Goal: Check status: Check status

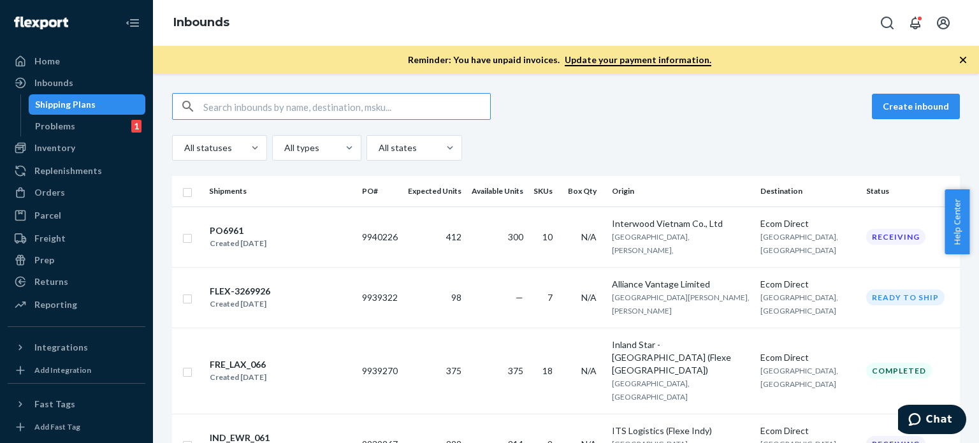
click at [965, 61] on icon "button" at bounding box center [963, 60] width 13 height 13
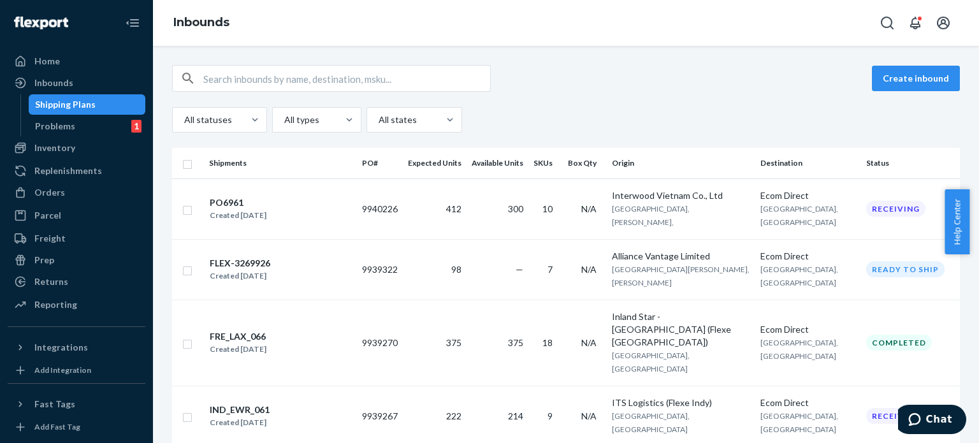
click at [686, 87] on div "Create inbound" at bounding box center [566, 78] width 788 height 27
click at [217, 75] on input "text" at bounding box center [346, 79] width 287 height 26
paste input "86098407"
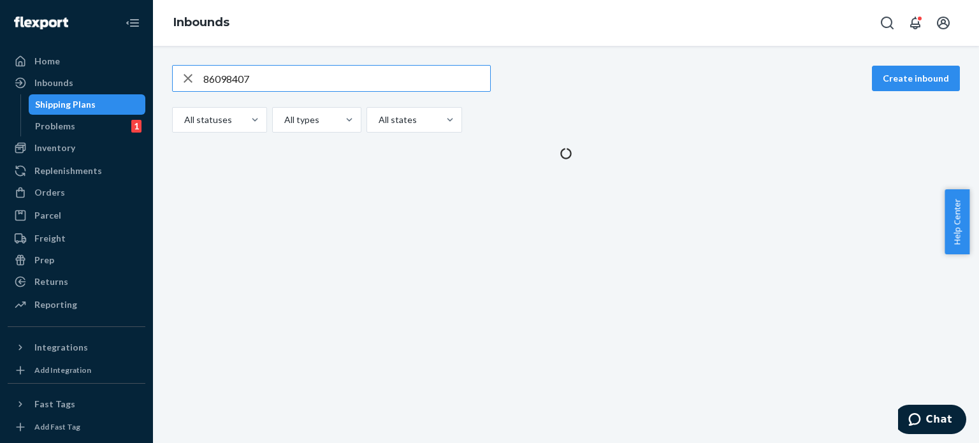
type input "86098407"
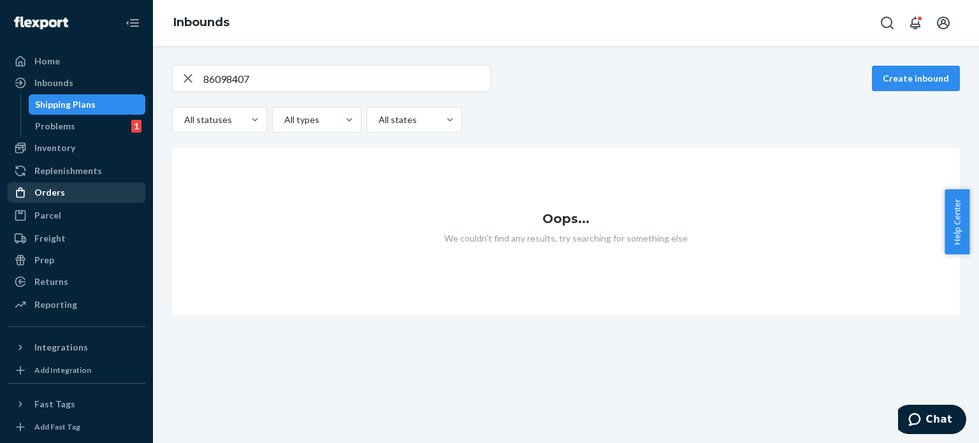
click at [56, 193] on div "Orders" at bounding box center [49, 192] width 31 height 13
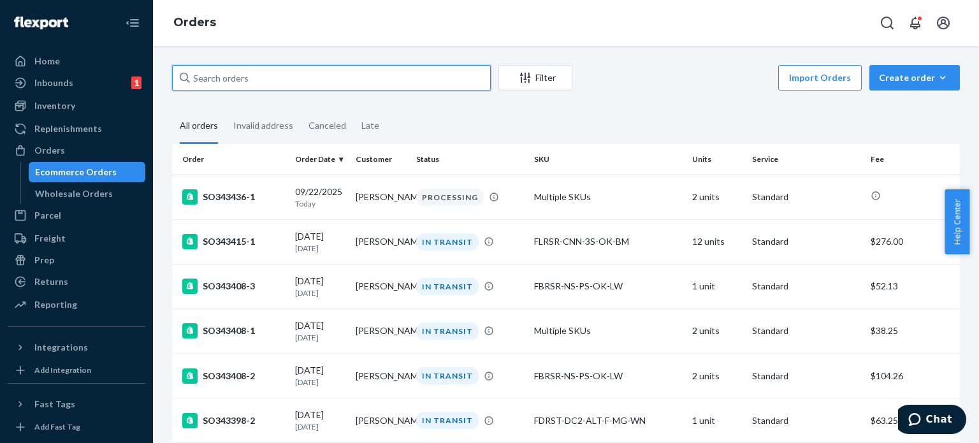
paste input "86098407"
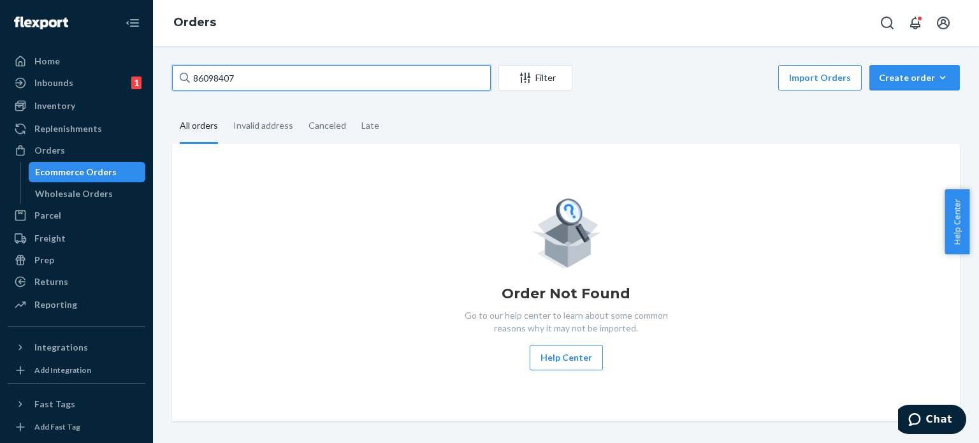
drag, startPoint x: 293, startPoint y: 74, endPoint x: 152, endPoint y: 77, distance: 140.3
click at [152, 77] on div "Home Inbounds 1 Shipping Plans Problems 1 Inventory Products Replenishments Ord…" at bounding box center [489, 221] width 979 height 443
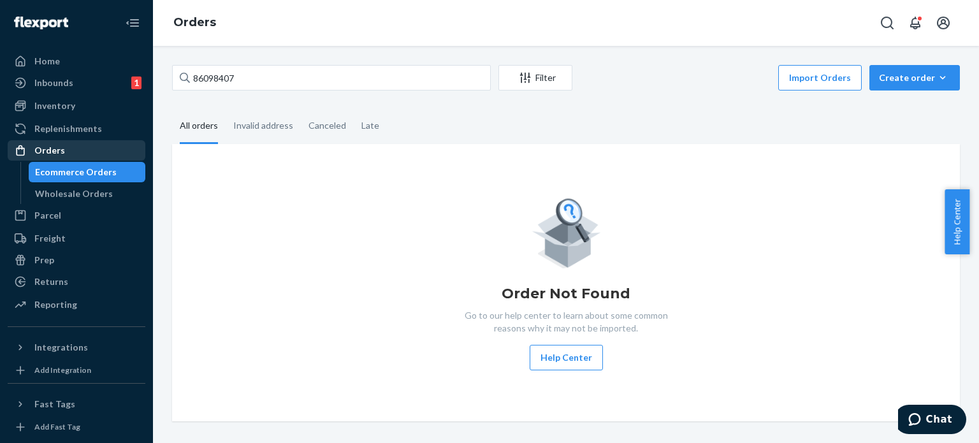
click at [71, 152] on div "Orders" at bounding box center [76, 151] width 135 height 18
click at [62, 151] on div "Orders" at bounding box center [76, 151] width 135 height 18
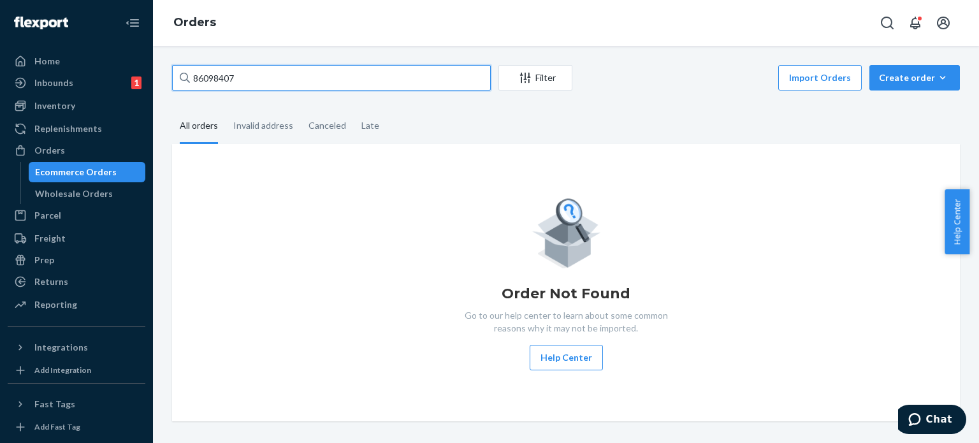
paste input "136510605"
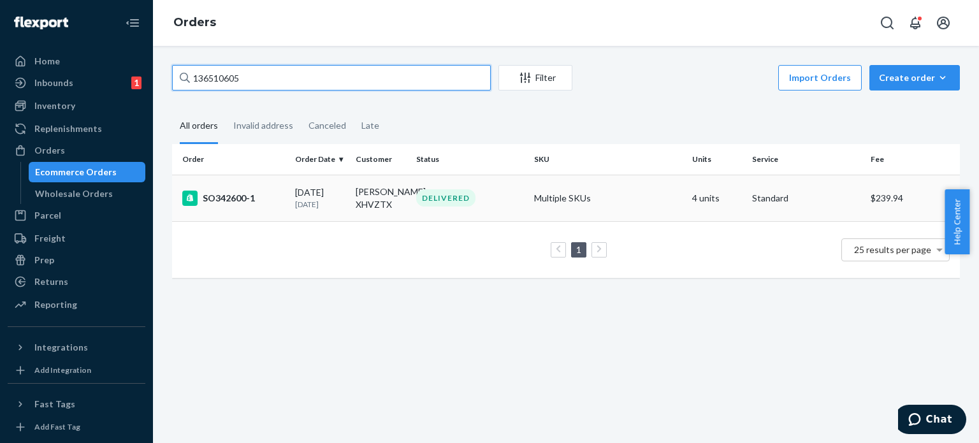
type input "136510605"
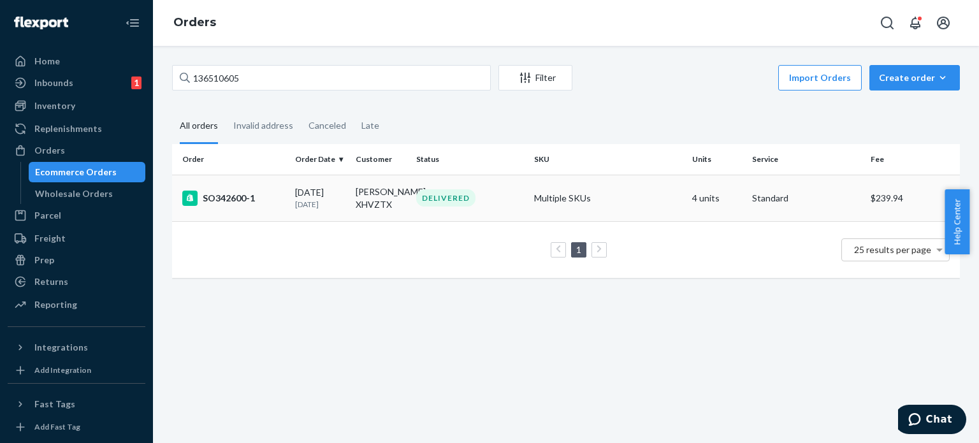
click at [228, 203] on div "SO342600-1" at bounding box center [233, 198] width 103 height 15
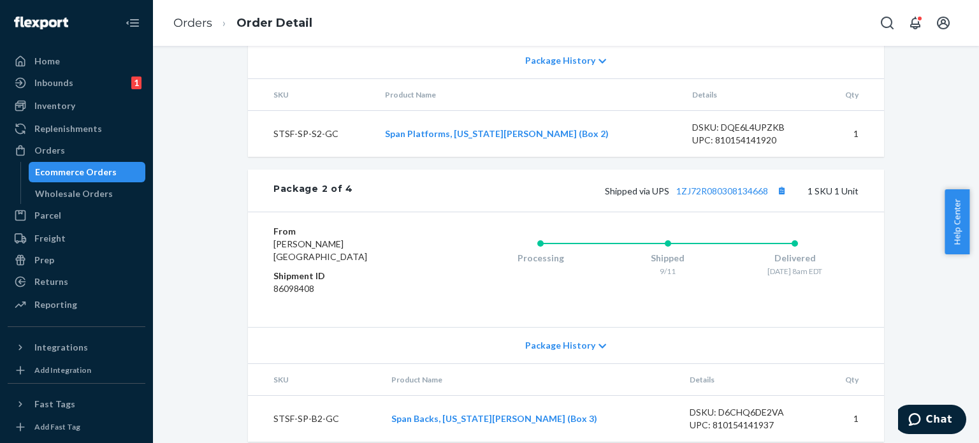
scroll to position [829, 0]
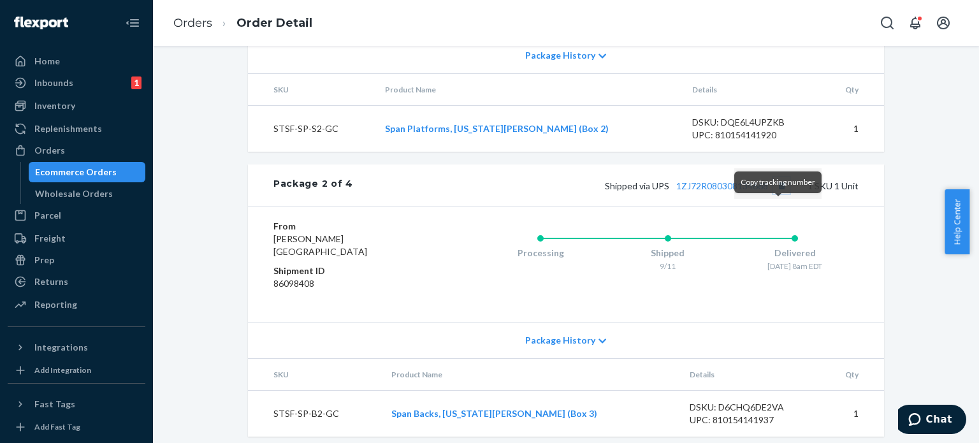
drag, startPoint x: 779, startPoint y: 211, endPoint x: 772, endPoint y: 211, distance: 7.0
click at [779, 194] on button "Copy tracking number" at bounding box center [781, 185] width 17 height 17
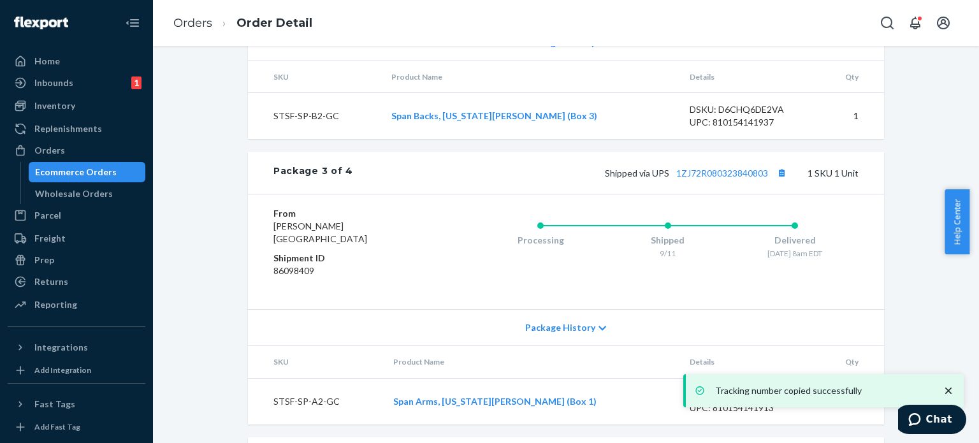
scroll to position [1148, 0]
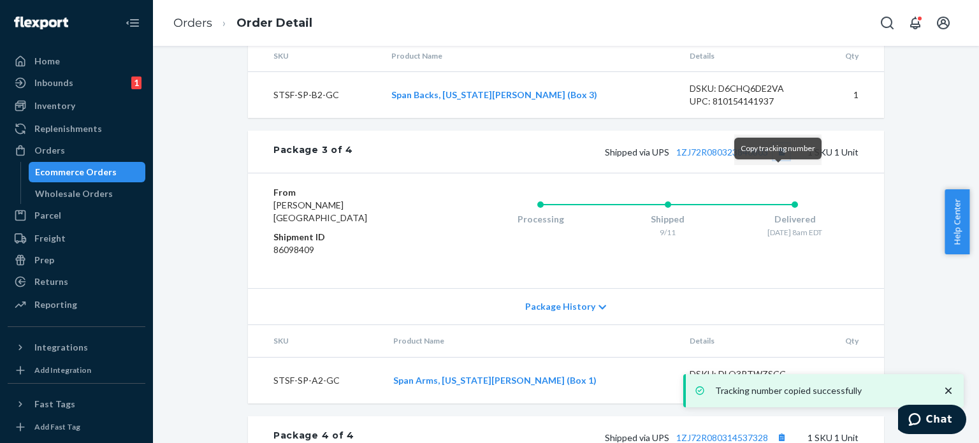
drag, startPoint x: 779, startPoint y: 173, endPoint x: 634, endPoint y: 182, distance: 145.7
click at [779, 160] on button "Copy tracking number" at bounding box center [781, 151] width 17 height 17
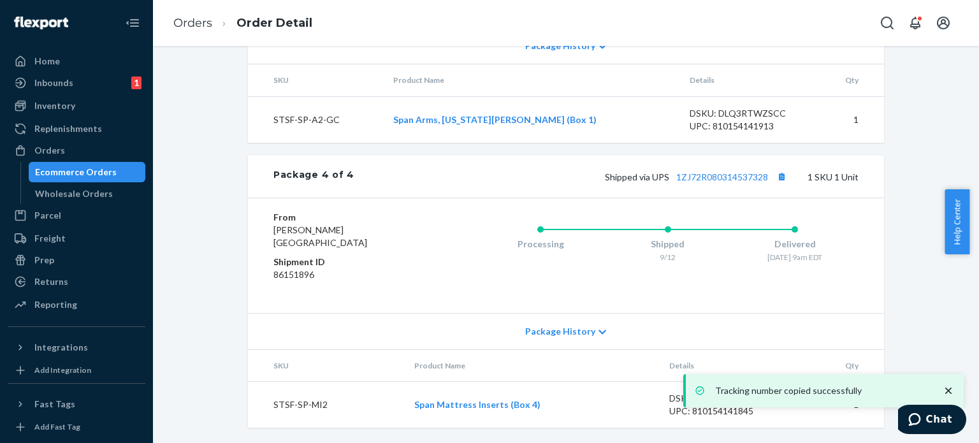
scroll to position [1431, 0]
click at [780, 176] on button "Copy tracking number" at bounding box center [781, 176] width 17 height 17
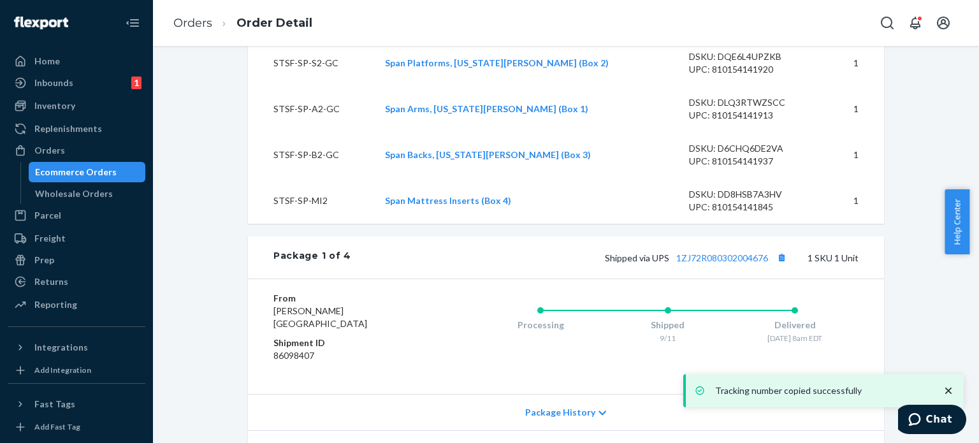
scroll to position [474, 0]
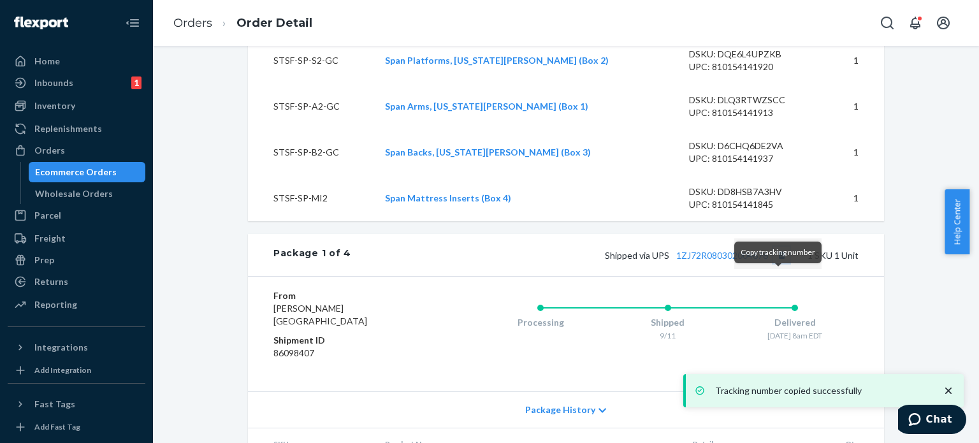
click at [775, 263] on button "Copy tracking number" at bounding box center [781, 255] width 17 height 17
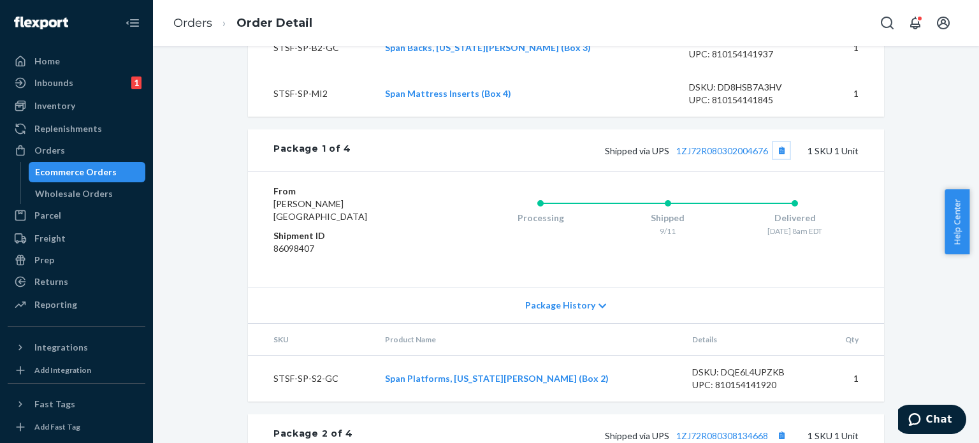
scroll to position [602, 0]
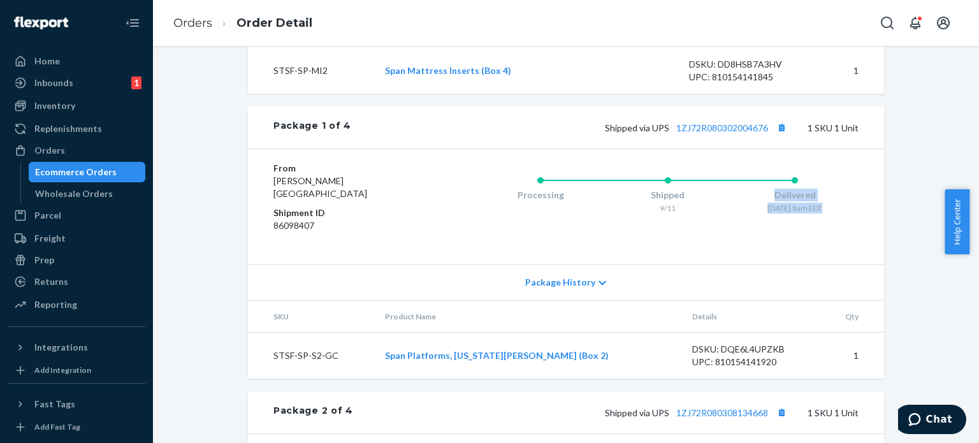
drag, startPoint x: 770, startPoint y: 219, endPoint x: 831, endPoint y: 239, distance: 63.7
click at [831, 218] on div "Delivered [DATE] 8am EDT" at bounding box center [795, 192] width 128 height 51
copy div "Delivered [DATE] 8am EDT"
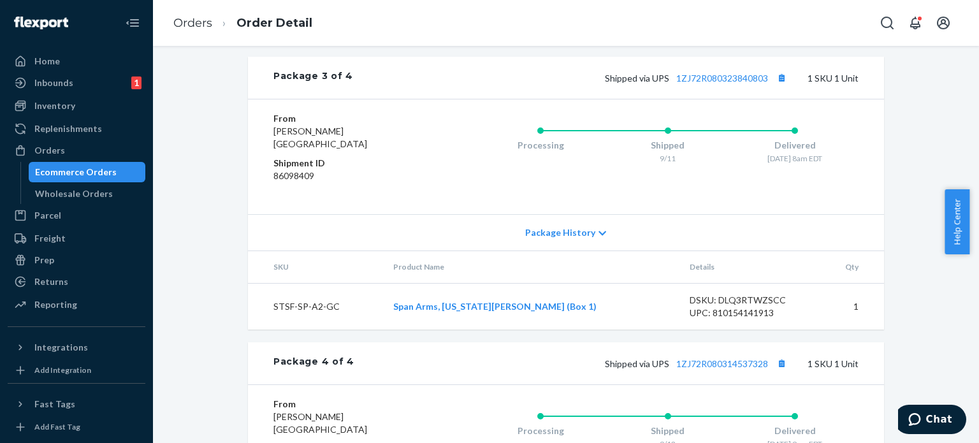
scroll to position [1240, 0]
